Goal: Task Accomplishment & Management: Use online tool/utility

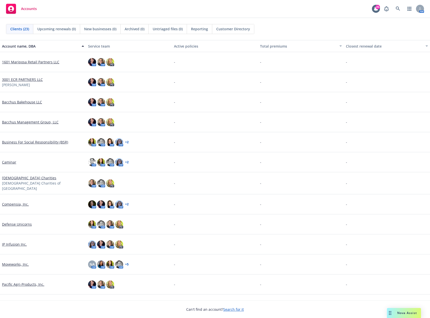
click at [8, 161] on link "Caminar" at bounding box center [9, 161] width 14 height 5
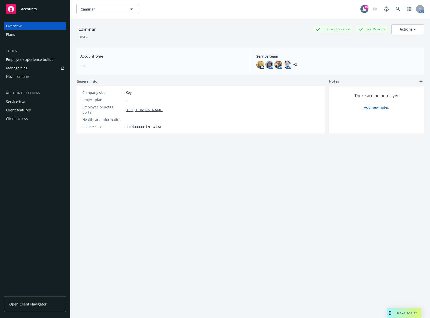
click at [39, 59] on div "Employee experience builder" at bounding box center [30, 60] width 49 height 8
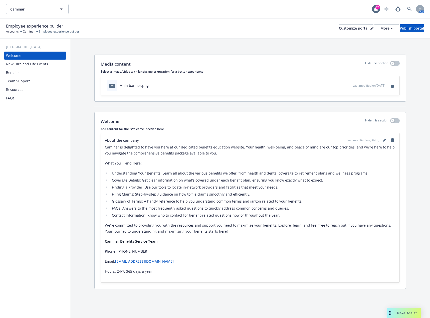
click at [23, 65] on div "New Hire and Life Events" at bounding box center [27, 64] width 42 height 8
